Goal: Task Accomplishment & Management: Complete application form

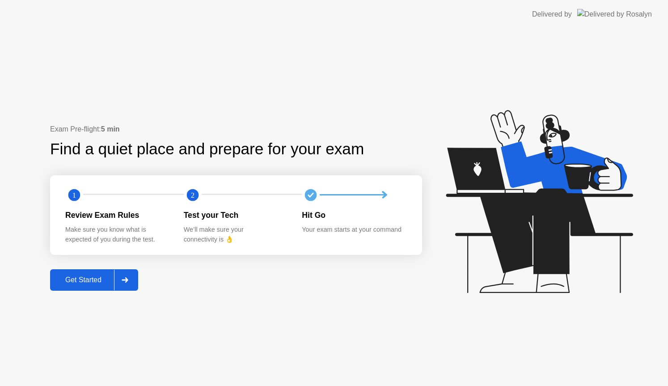
click at [74, 280] on div "Get Started" at bounding box center [83, 280] width 61 height 8
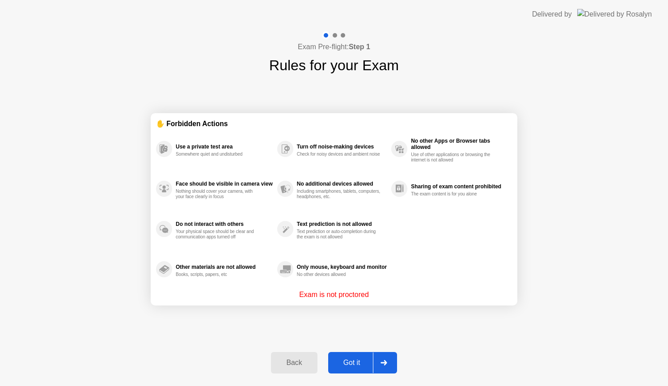
click at [352, 365] on div "Got it" at bounding box center [352, 363] width 42 height 8
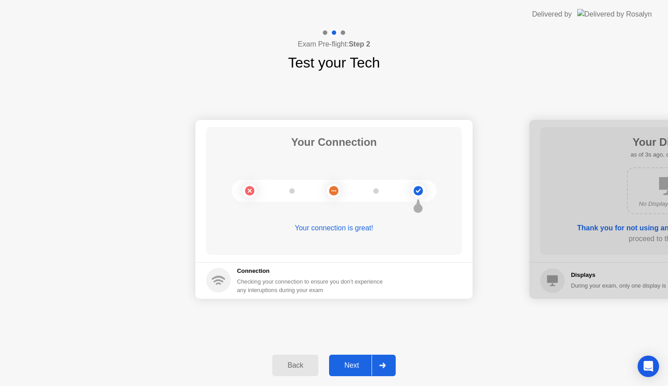
click at [352, 369] on div "Next" at bounding box center [352, 365] width 40 height 8
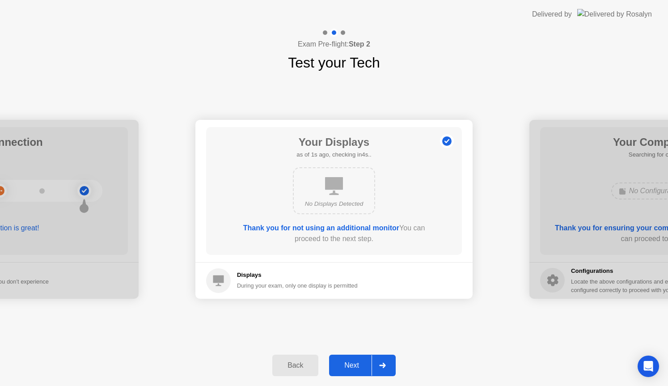
click at [352, 369] on div "Next" at bounding box center [352, 365] width 40 height 8
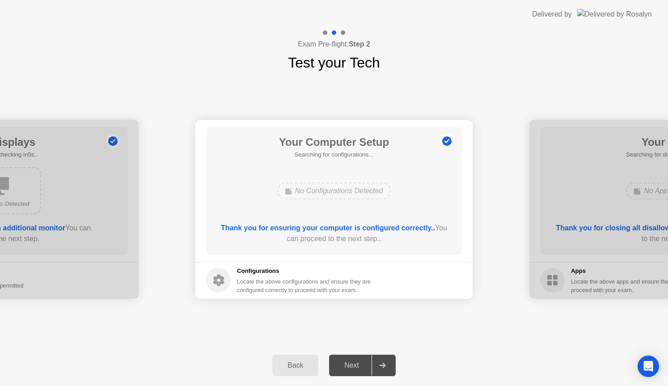
click at [352, 369] on div "Next" at bounding box center [352, 365] width 40 height 8
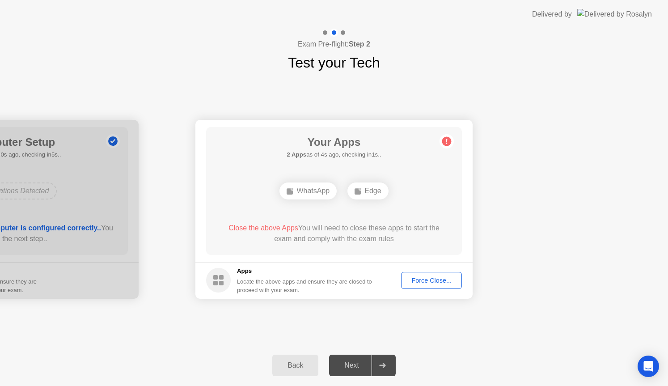
click at [439, 277] on div "Force Close..." at bounding box center [431, 280] width 55 height 7
click at [433, 284] on div "Force Close..." at bounding box center [431, 280] width 55 height 7
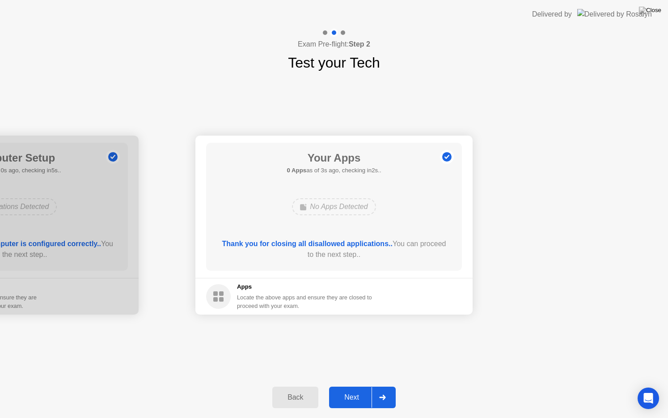
click at [359, 385] on div "Next" at bounding box center [352, 397] width 40 height 8
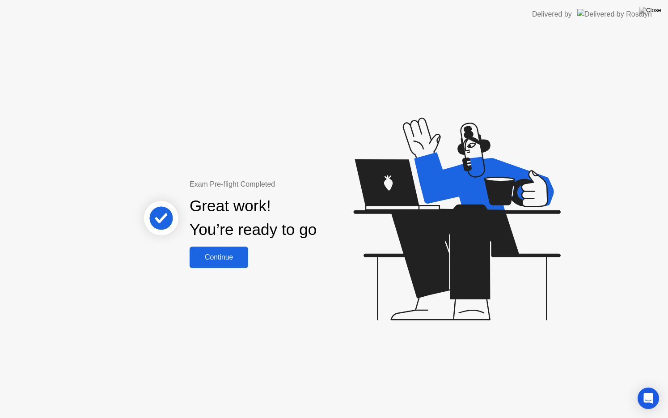
click at [228, 265] on button "Continue" at bounding box center [219, 256] width 59 height 21
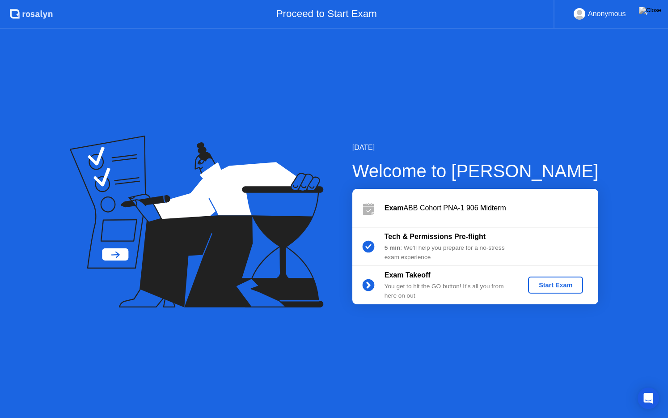
click at [557, 286] on div "Start Exam" at bounding box center [556, 284] width 48 height 7
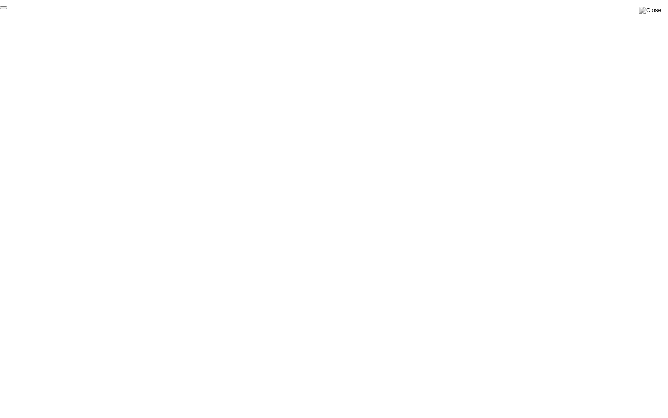
click div "End Proctoring Session"
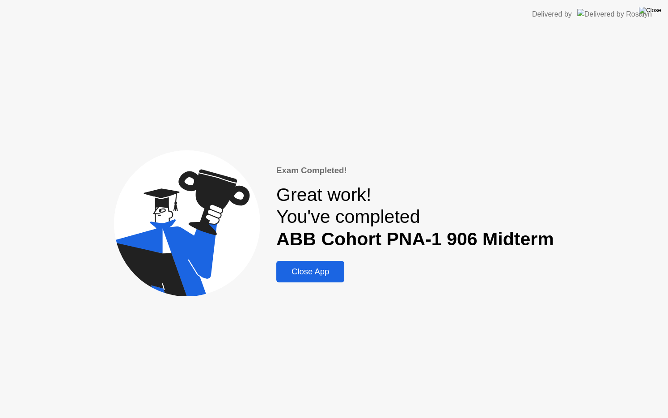
click at [653, 11] on img at bounding box center [650, 10] width 22 height 7
